Goal: Transaction & Acquisition: Book appointment/travel/reservation

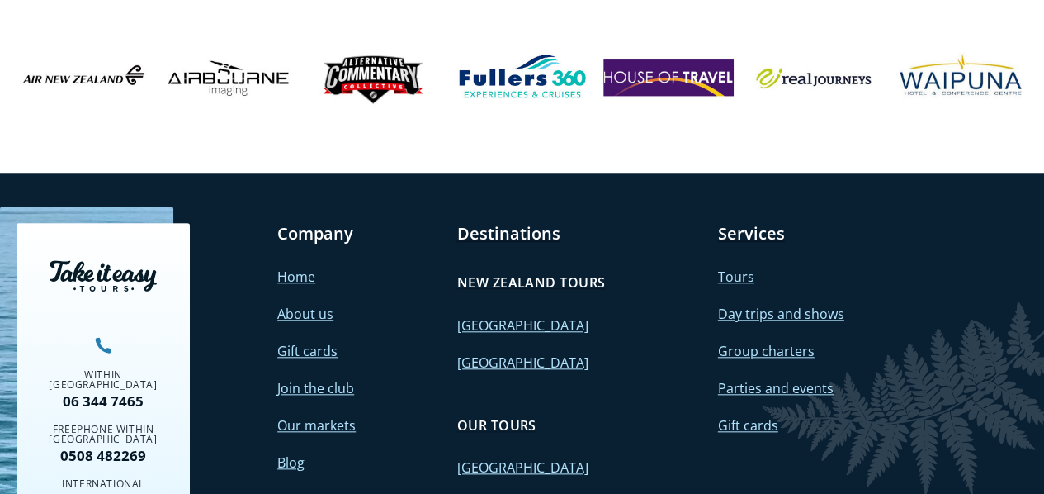
scroll to position [3711, 0]
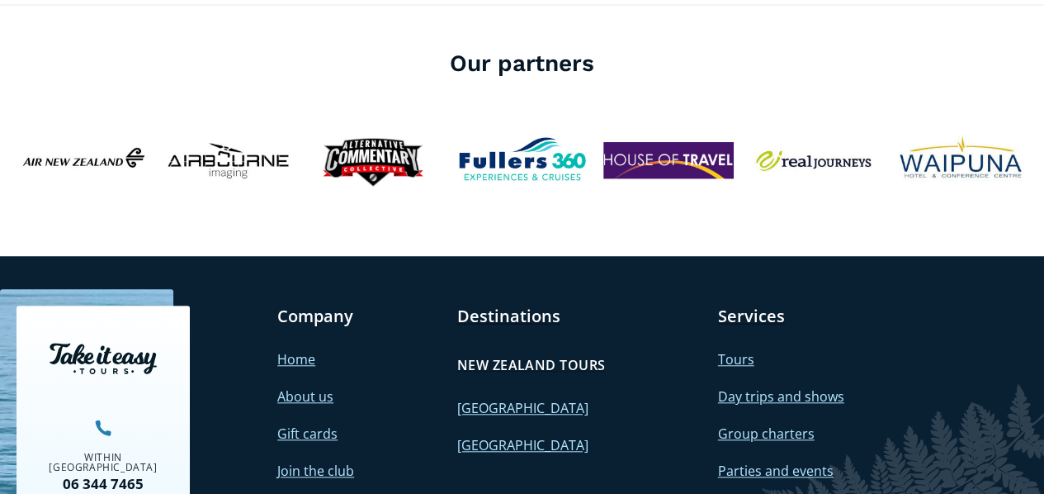
click at [511, 436] on link "[GEOGRAPHIC_DATA]" at bounding box center [521, 445] width 131 height 18
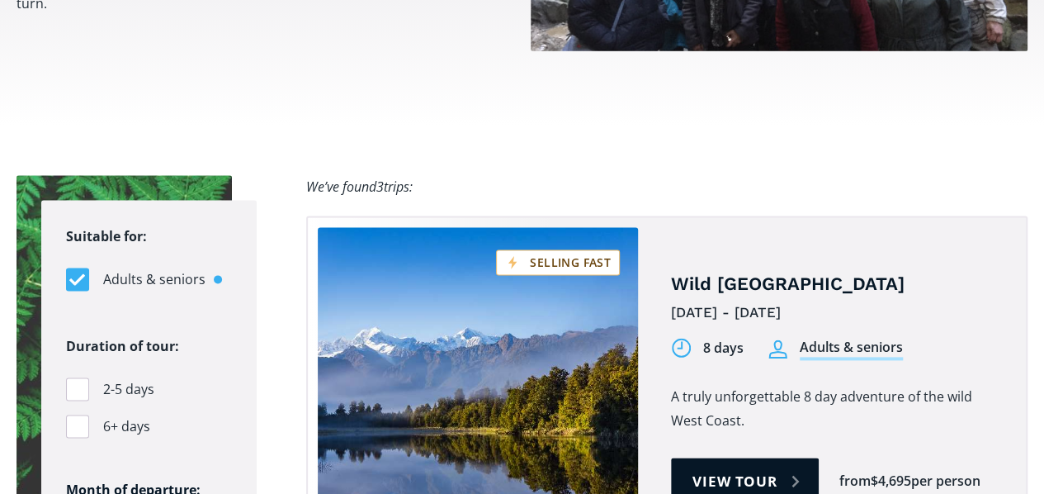
scroll to position [1073, 0]
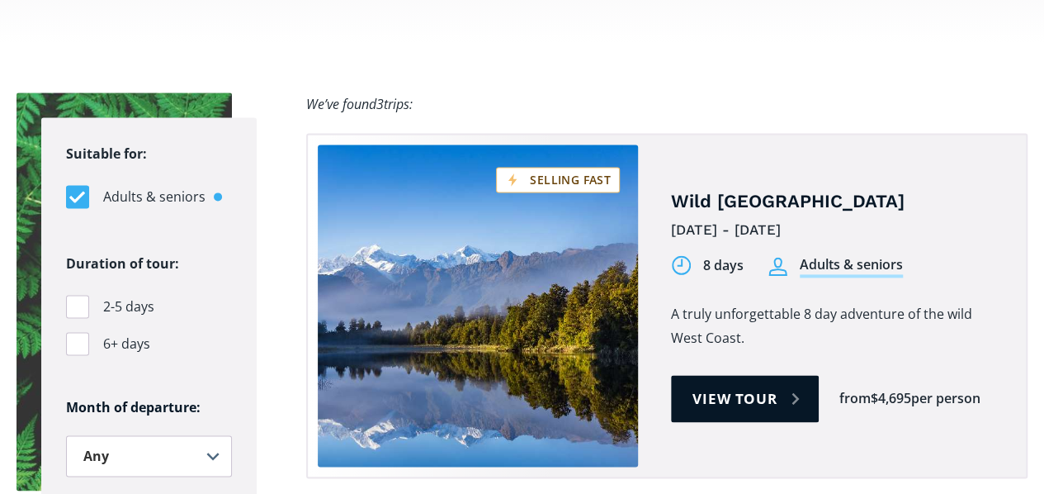
click at [523, 92] on div "We’ve found 3 trips: Filter Filter" at bounding box center [666, 104] width 721 height 24
click at [192, 92] on div "Tours on sale" at bounding box center [124, 291] width 215 height 398
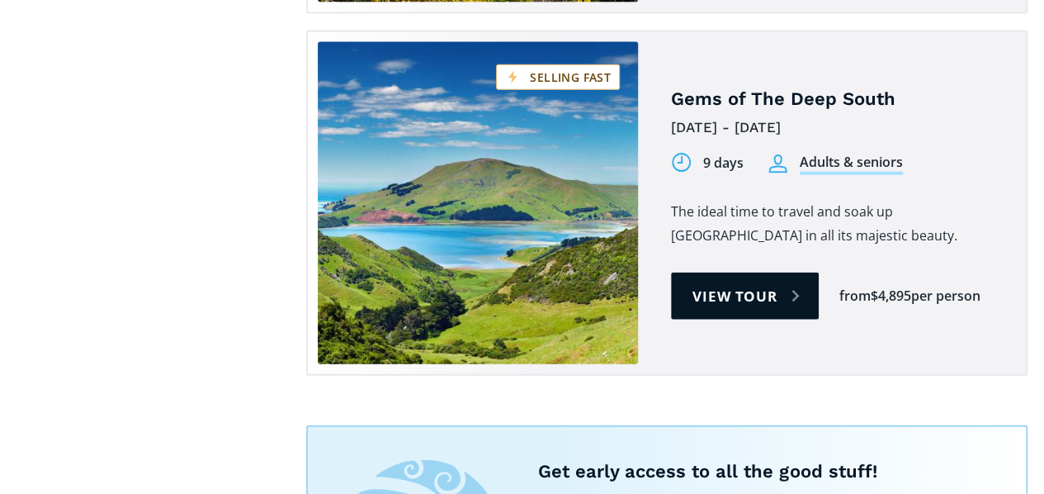
scroll to position [1816, 0]
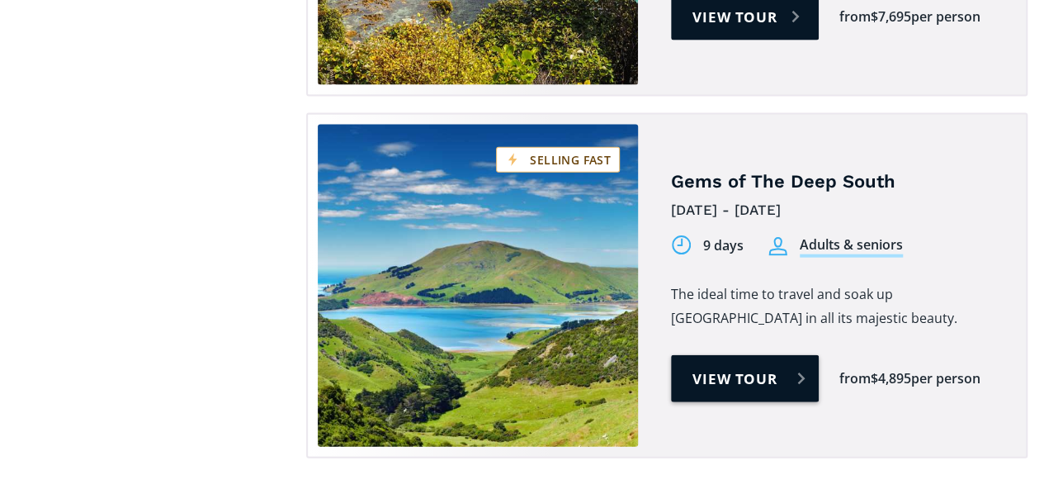
click at [773, 355] on link "View tour" at bounding box center [745, 378] width 148 height 47
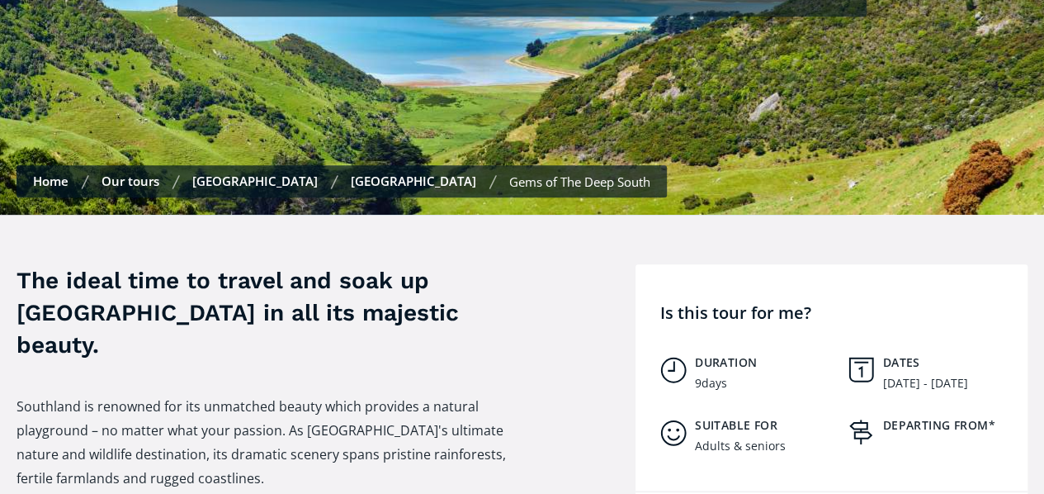
scroll to position [495, 0]
